Goal: Task Accomplishment & Management: Manage account settings

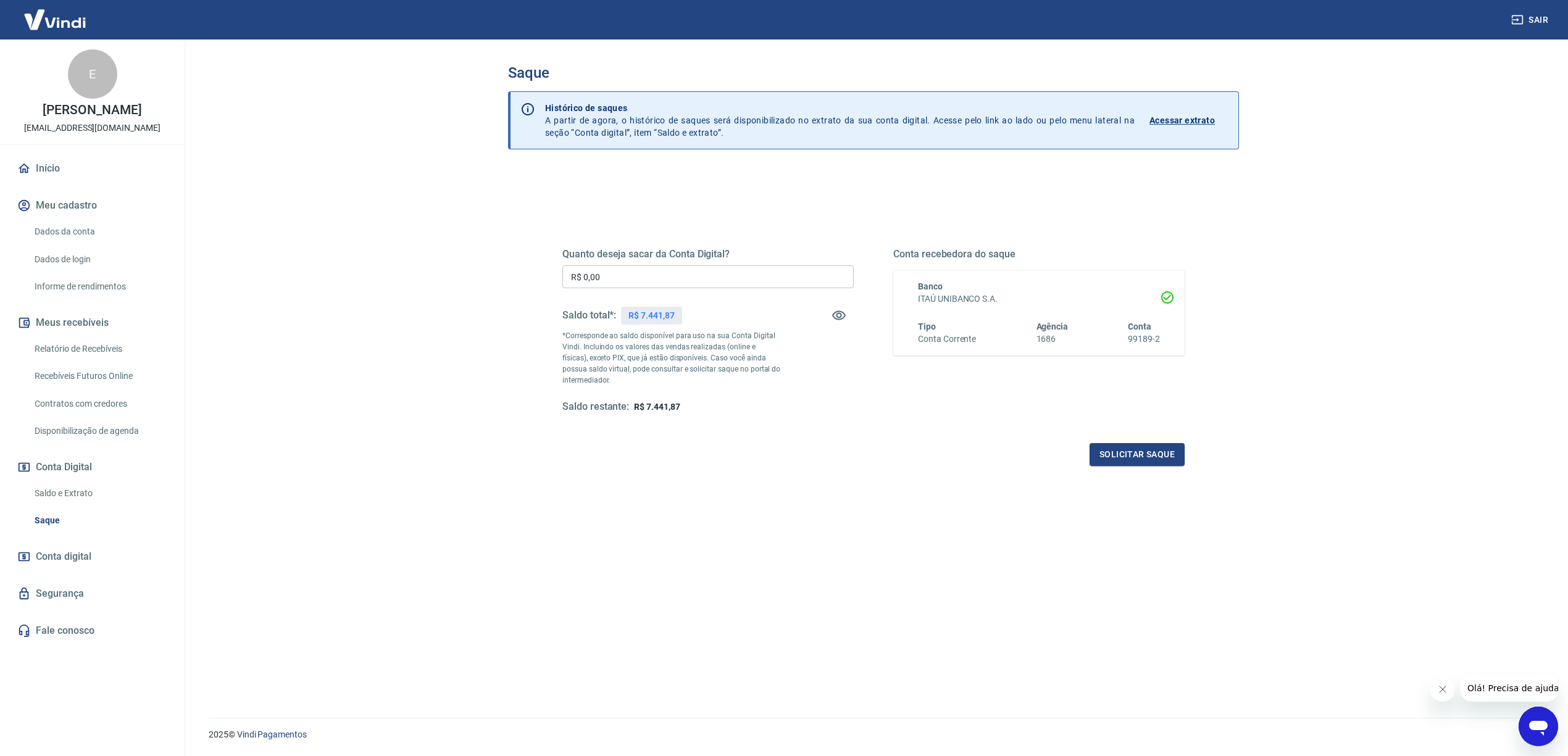
click at [745, 264] on div "Quanto deseja sacar da Conta Digital? R$ 0,00 ​ Saldo total*: R$ 7.441,87 *Corr…" at bounding box center [708, 331] width 292 height 165
click at [742, 275] on input "R$ 0,00" at bounding box center [708, 276] width 292 height 23
type input "R$ 7.441,87"
click at [1128, 460] on button "Solicitar saque" at bounding box center [1137, 455] width 95 height 23
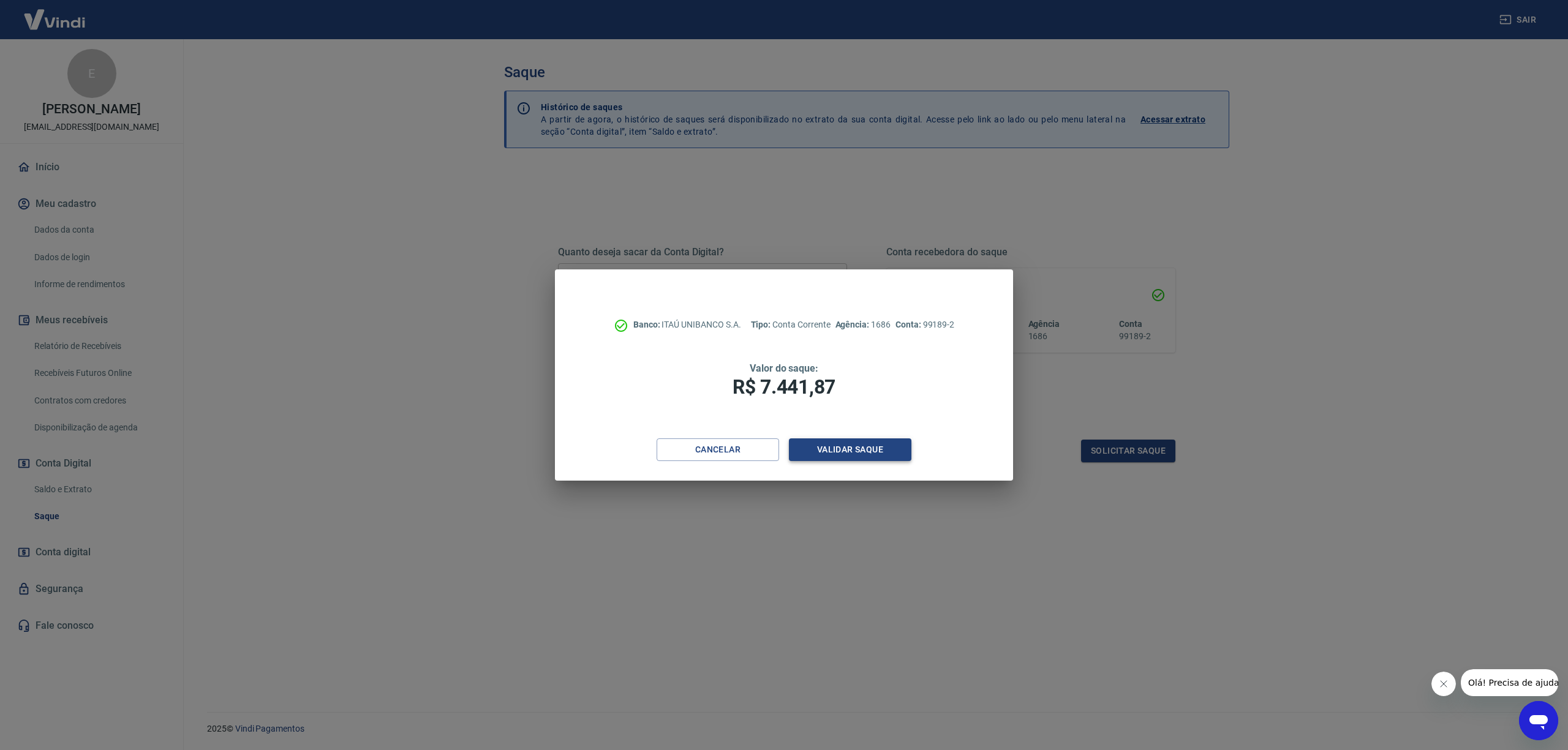
click at [878, 454] on button "Validar saque" at bounding box center [850, 450] width 122 height 22
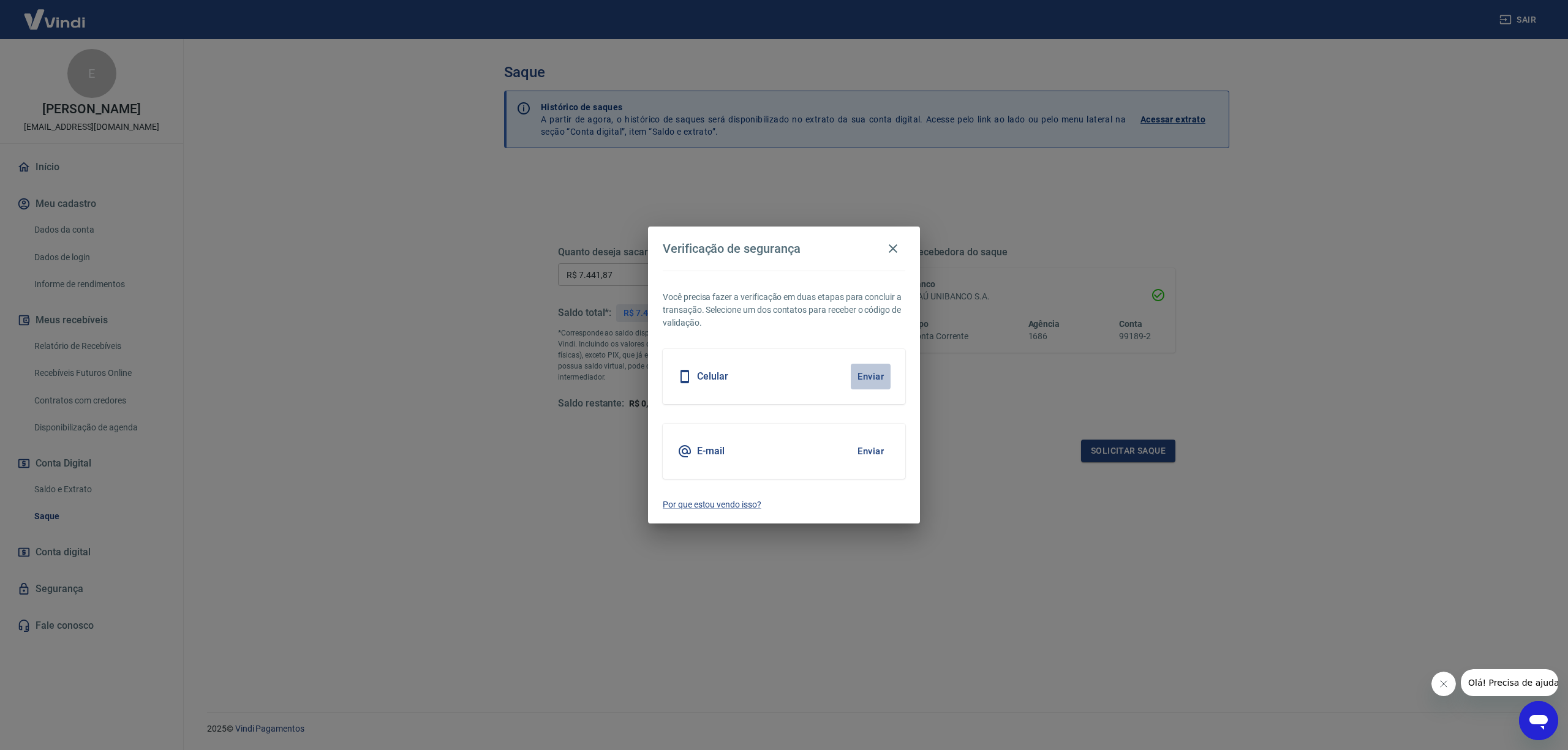
click at [883, 378] on button "Enviar" at bounding box center [870, 376] width 40 height 25
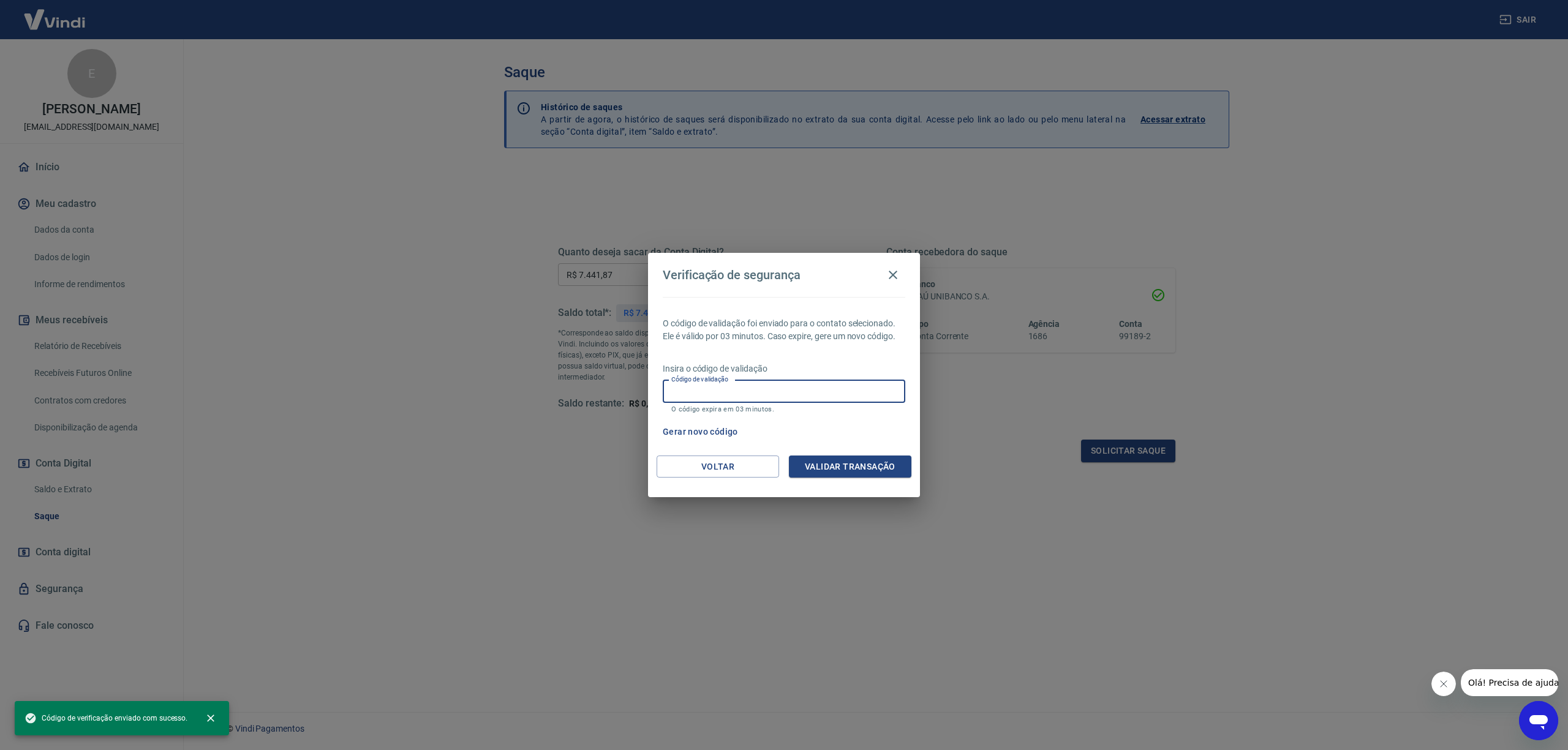
click at [796, 394] on input "Código de validação" at bounding box center [784, 392] width 243 height 22
type input "199849"
click at [806, 465] on button "Validar transação" at bounding box center [850, 467] width 122 height 22
